Goal: Check status: Check status

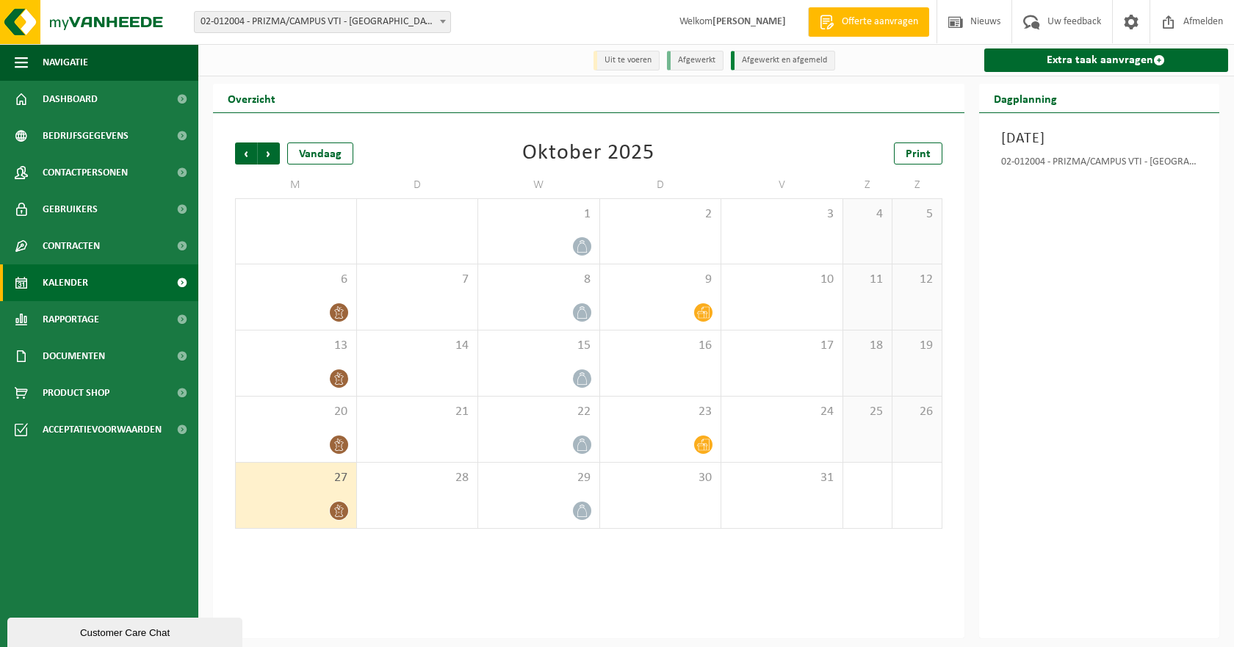
click at [180, 637] on div "Customer Care Chat" at bounding box center [124, 632] width 213 height 11
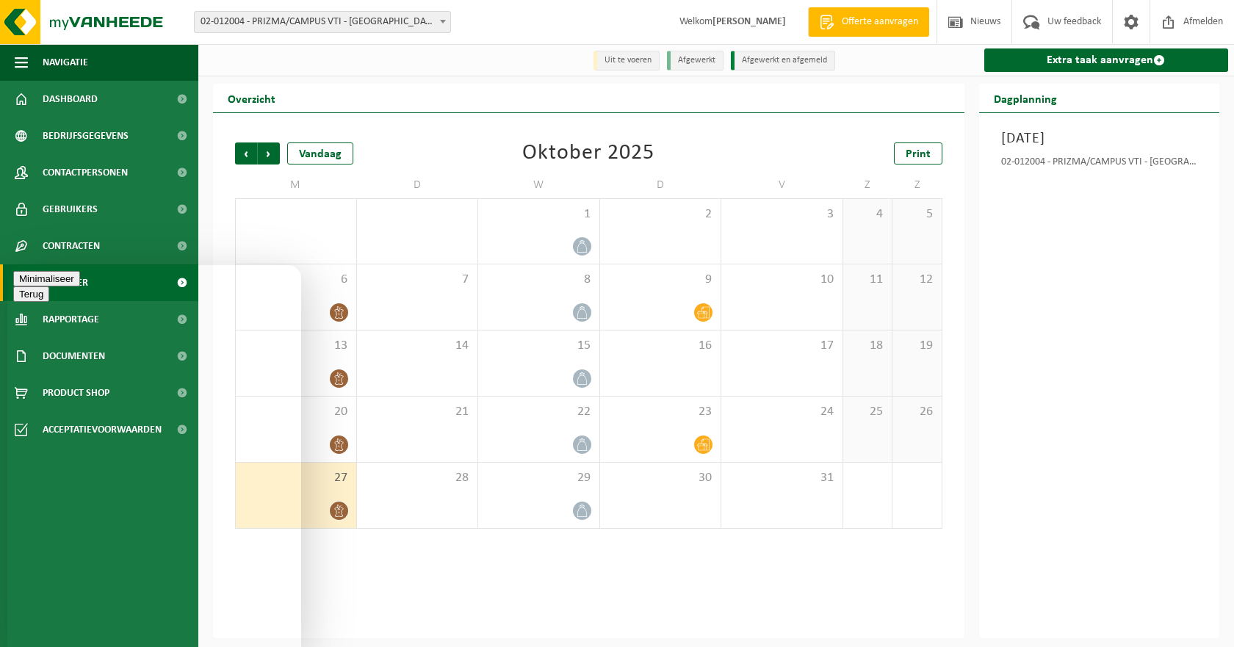
click at [80, 287] on button "Minimaliseer" at bounding box center [46, 278] width 67 height 15
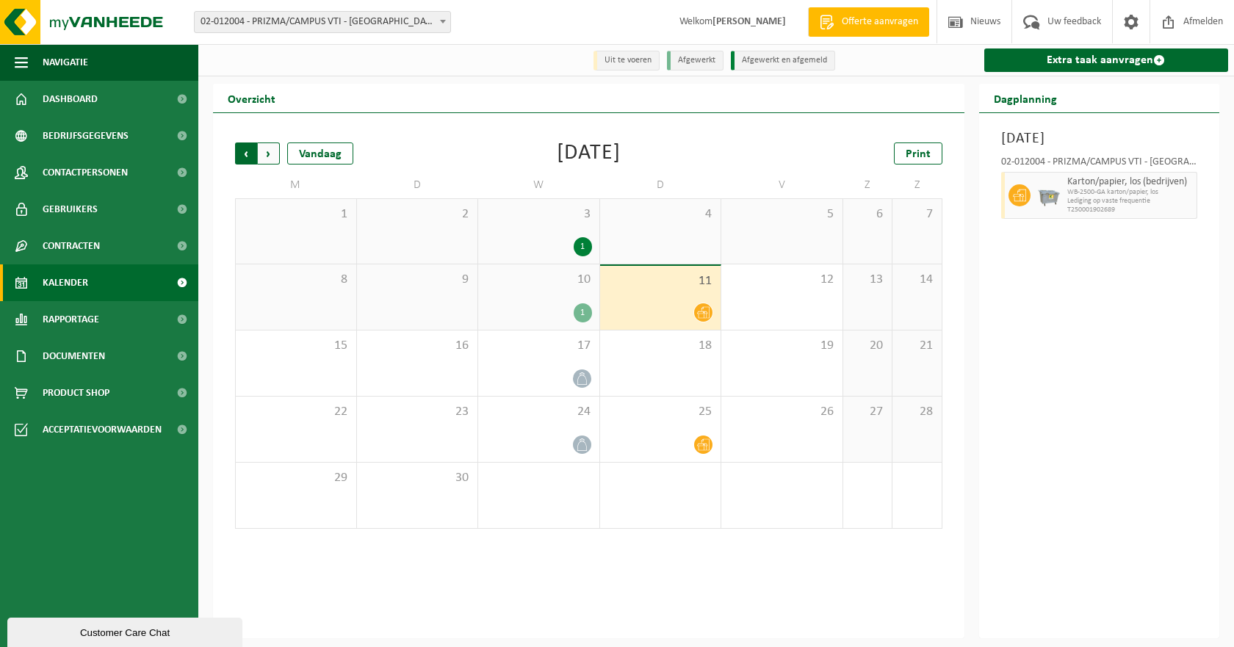
click at [272, 150] on span "Volgende" at bounding box center [269, 154] width 22 height 22
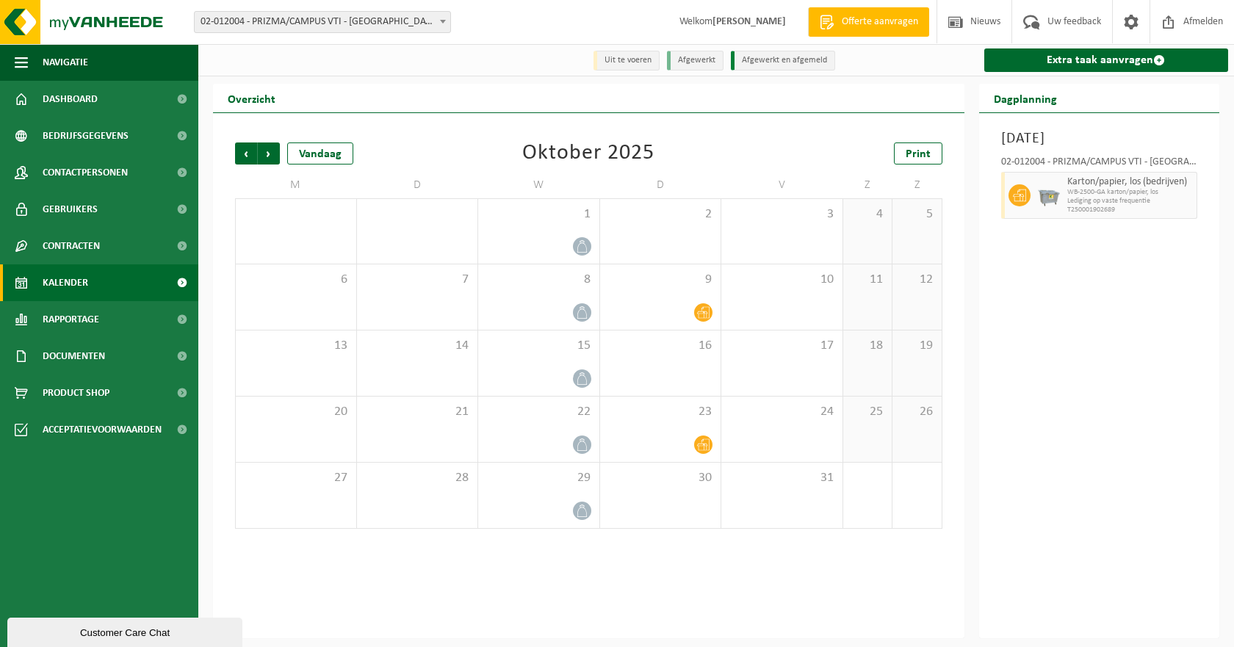
click at [272, 150] on span "Volgende" at bounding box center [269, 154] width 22 height 22
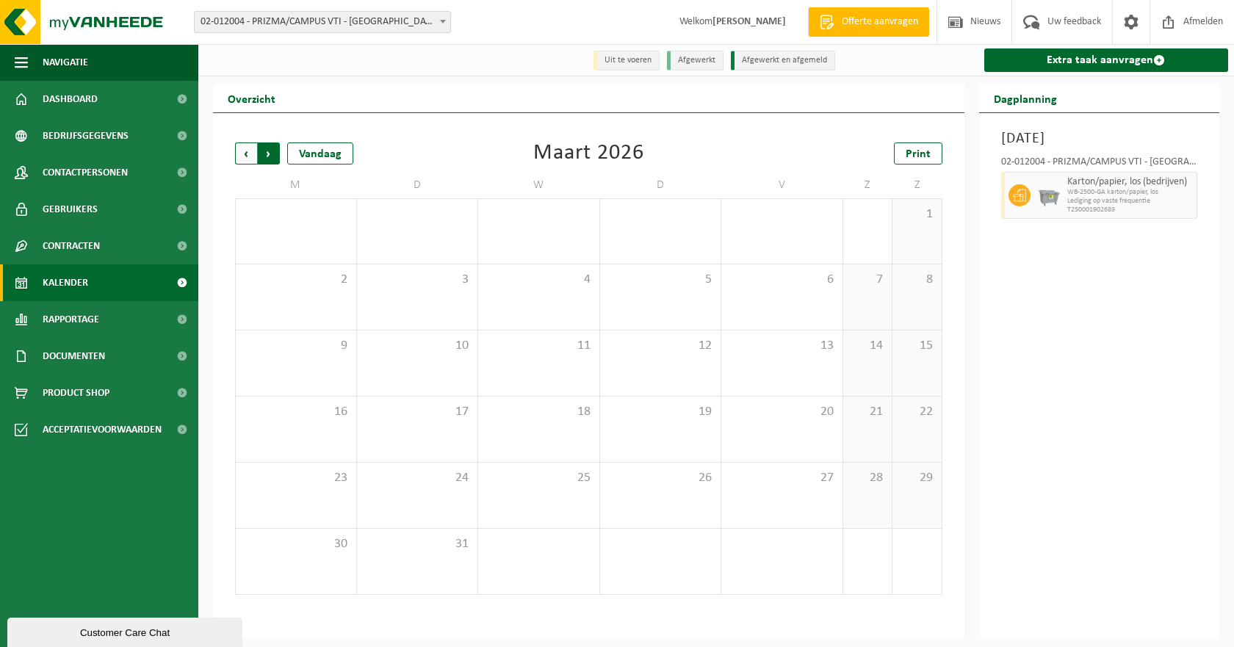
click at [242, 152] on span "Vorige" at bounding box center [246, 154] width 22 height 22
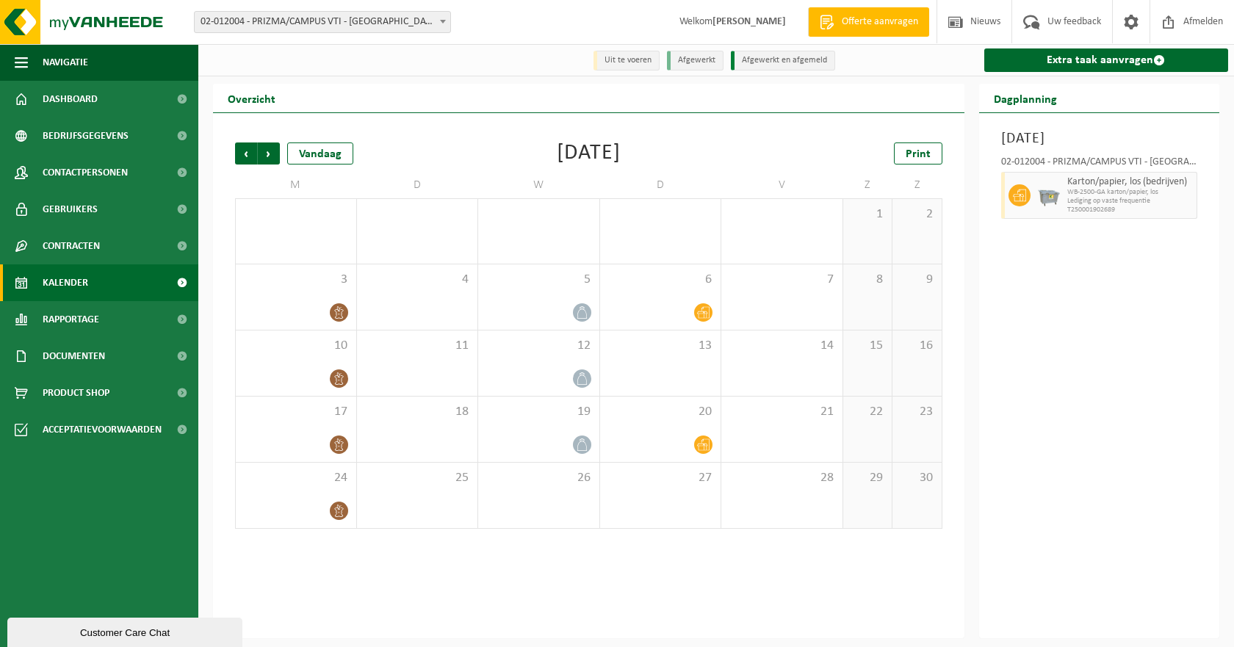
click at [242, 152] on span "Vorige" at bounding box center [246, 154] width 22 height 22
